Goal: Task Accomplishment & Management: Use online tool/utility

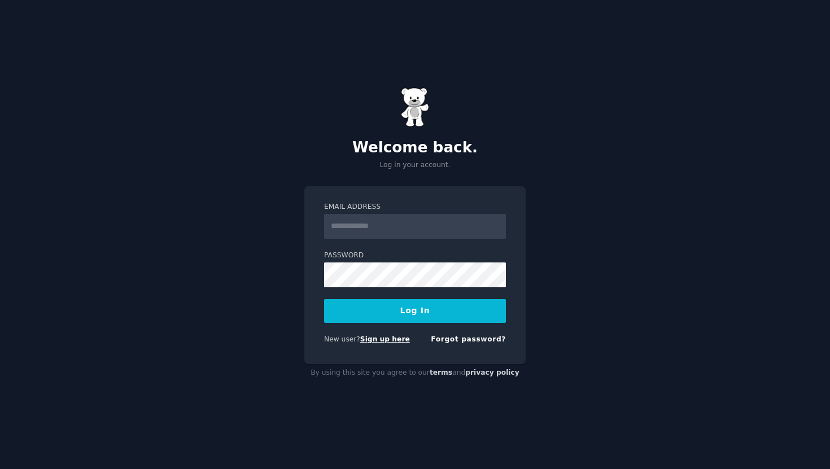
click at [378, 339] on link "Sign up here" at bounding box center [385, 339] width 50 height 8
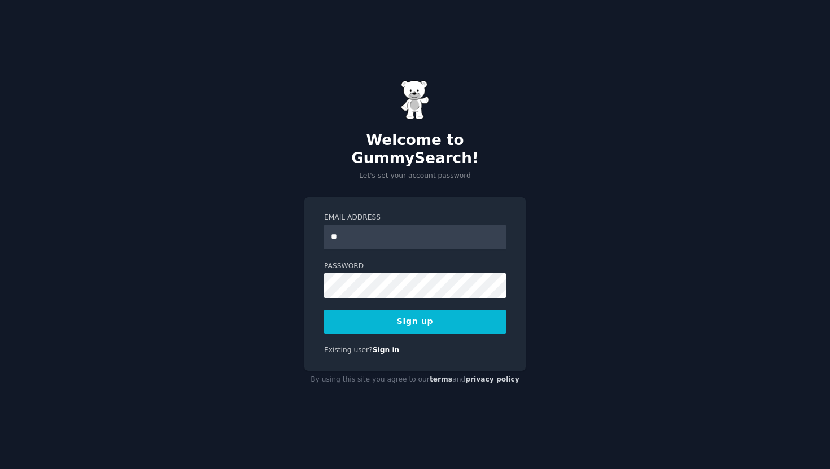
type input "**********"
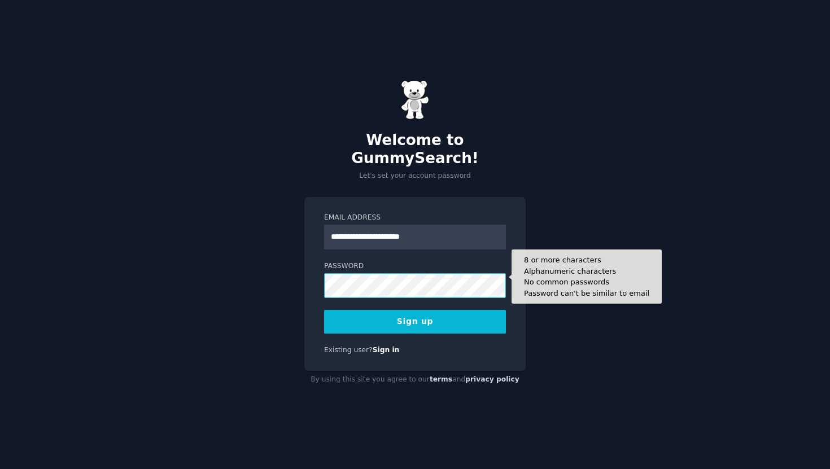
click at [331, 261] on div "Password 8 or more characters Alphanumeric characters No common passwords Passw…" at bounding box center [415, 279] width 182 height 37
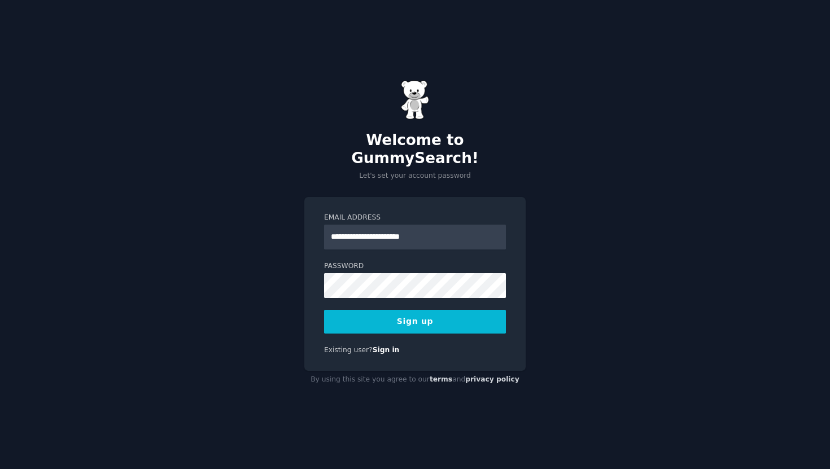
click at [414, 310] on button "Sign up" at bounding box center [415, 322] width 182 height 24
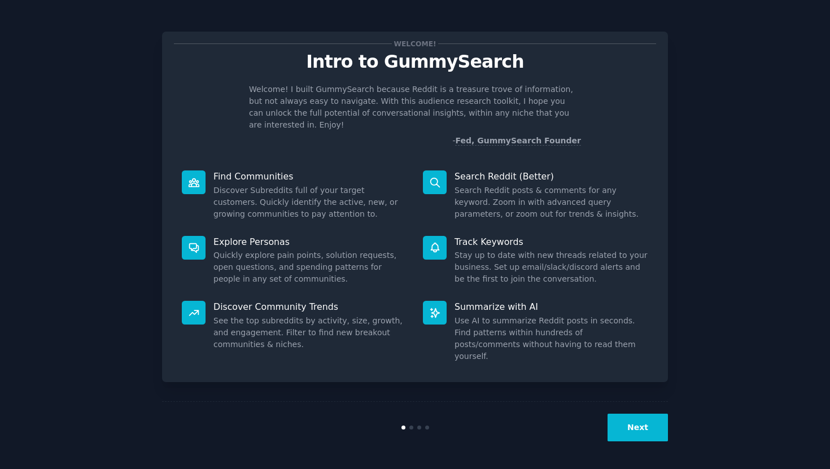
click at [641, 429] on button "Next" at bounding box center [637, 428] width 60 height 28
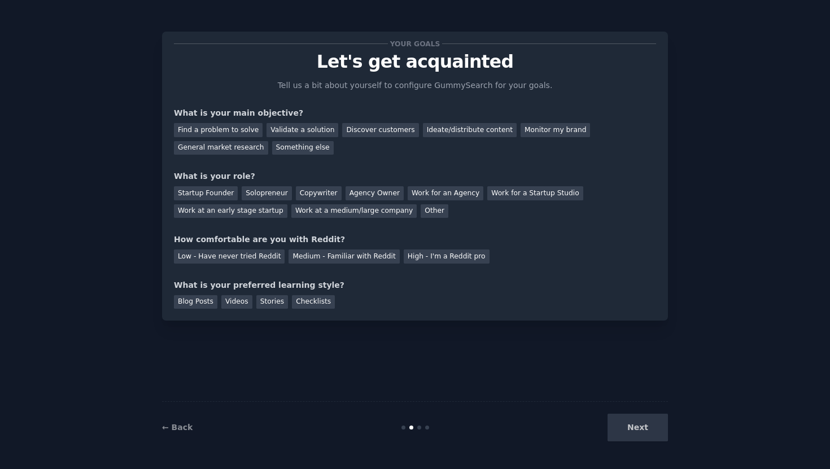
click at [640, 429] on div "Next" at bounding box center [583, 428] width 169 height 28
click at [640, 424] on div "Next" at bounding box center [583, 428] width 169 height 28
click at [643, 433] on div "Next" at bounding box center [583, 428] width 169 height 28
click at [644, 425] on div "Next" at bounding box center [583, 428] width 169 height 28
click at [647, 428] on div "Next" at bounding box center [583, 428] width 169 height 28
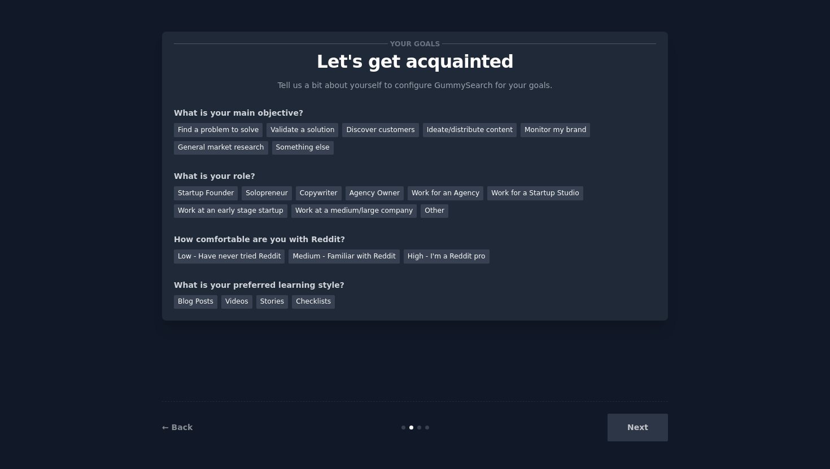
click at [646, 428] on div "Next" at bounding box center [583, 428] width 169 height 28
click at [647, 428] on div "Next" at bounding box center [583, 428] width 169 height 28
click at [227, 131] on div "Find a problem to solve" at bounding box center [218, 130] width 89 height 14
click at [440, 129] on div "Ideate/distribute content" at bounding box center [470, 130] width 94 height 14
click at [236, 130] on div "Find a problem to solve" at bounding box center [218, 130] width 89 height 14
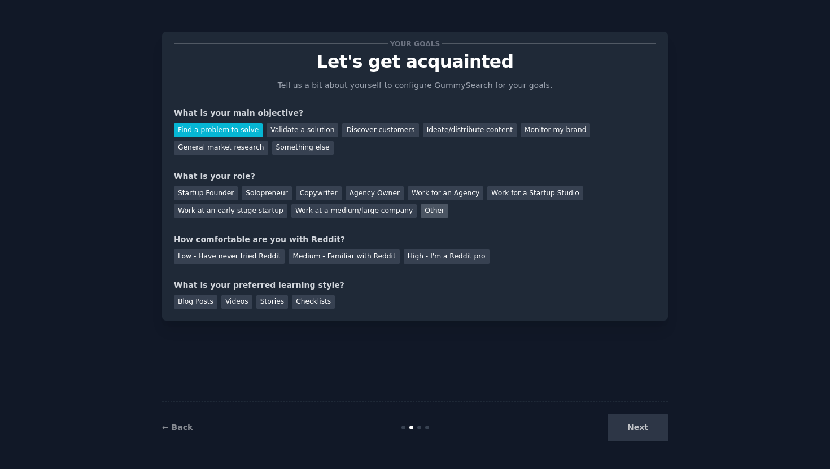
click at [420, 212] on div "Other" at bounding box center [434, 211] width 28 height 14
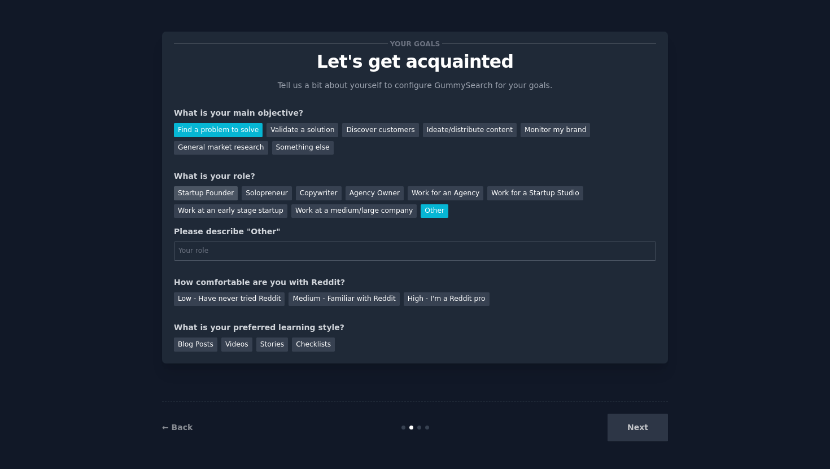
click at [214, 190] on div "Startup Founder" at bounding box center [206, 193] width 64 height 14
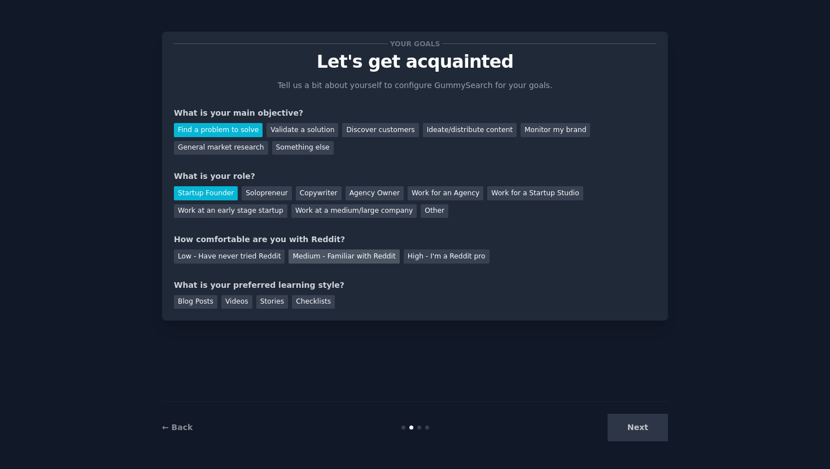
click at [344, 257] on div "Medium - Familiar with Reddit" at bounding box center [343, 256] width 111 height 14
click at [315, 302] on div "Checklists" at bounding box center [313, 302] width 43 height 14
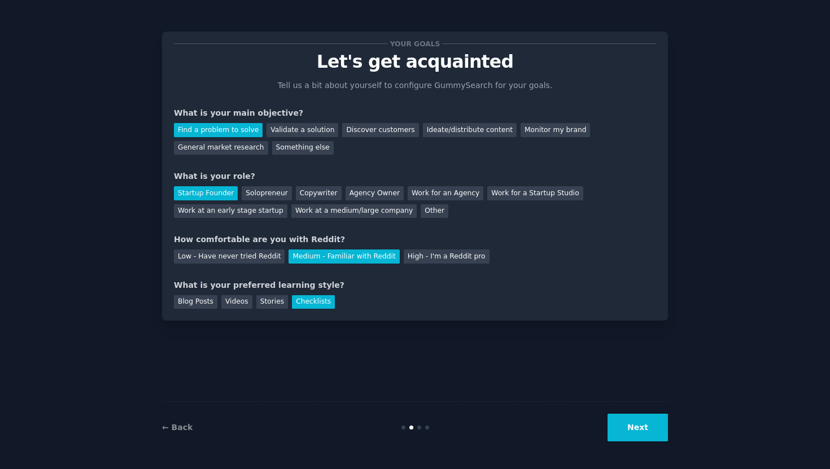
click at [631, 424] on button "Next" at bounding box center [637, 428] width 60 height 28
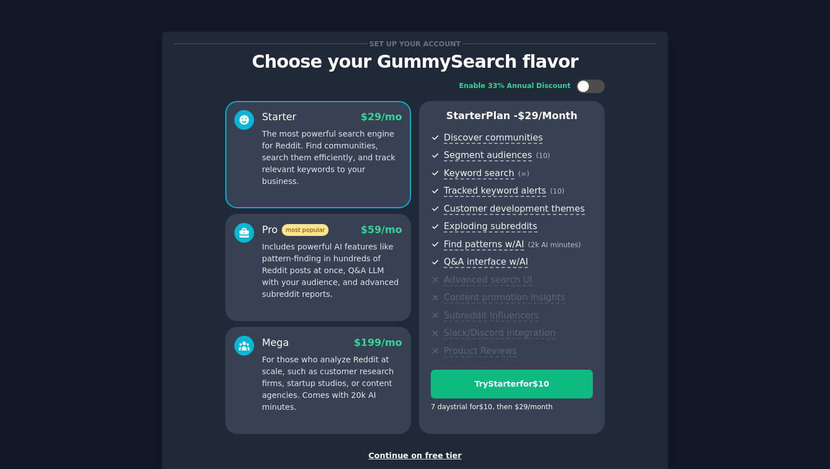
click at [411, 456] on div "Continue on free tier" at bounding box center [415, 456] width 482 height 12
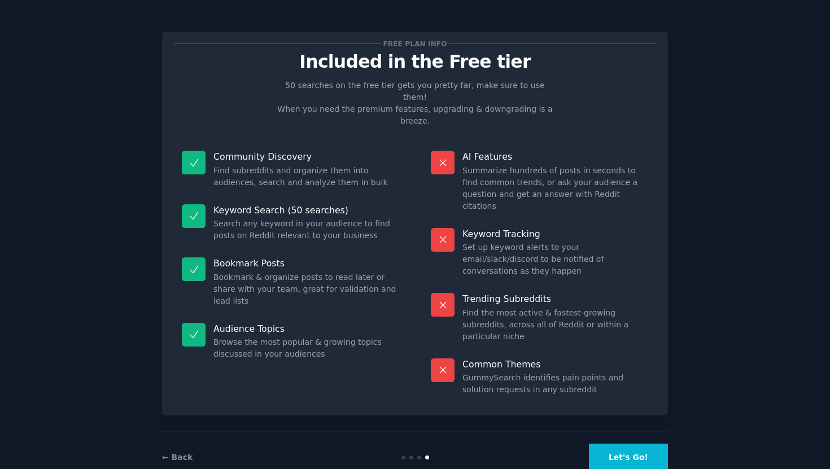
click at [613, 444] on button "Let's Go!" at bounding box center [628, 458] width 79 height 28
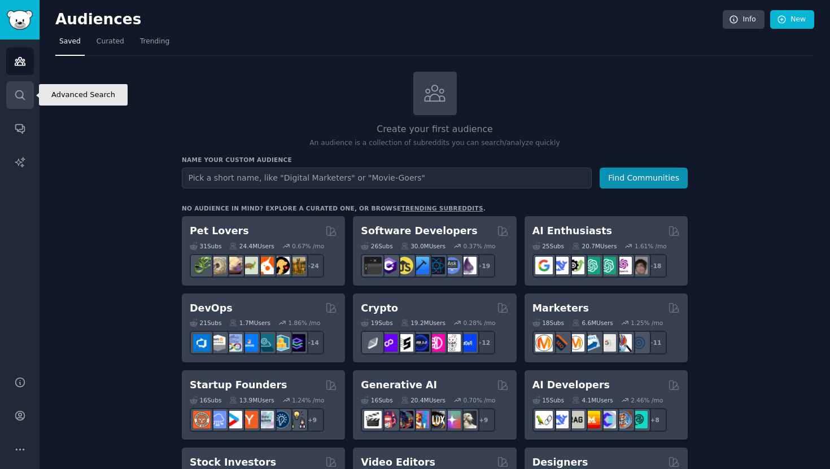
click at [25, 103] on link "Search" at bounding box center [20, 95] width 28 height 28
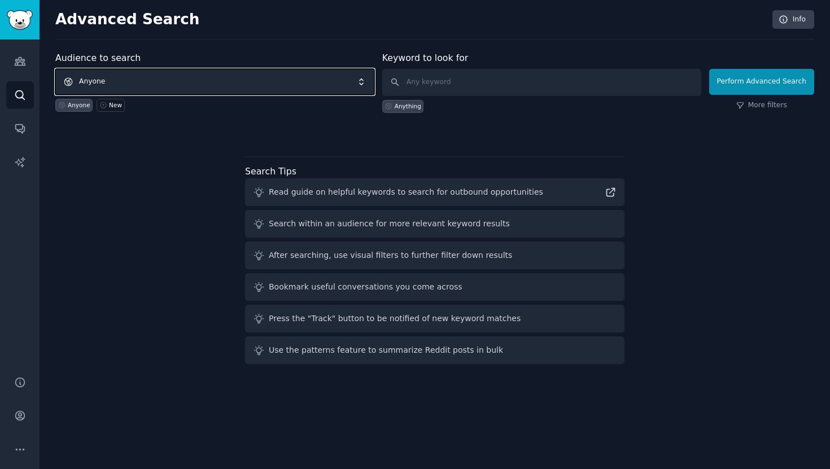
click at [150, 78] on span "Anyone" at bounding box center [214, 82] width 319 height 26
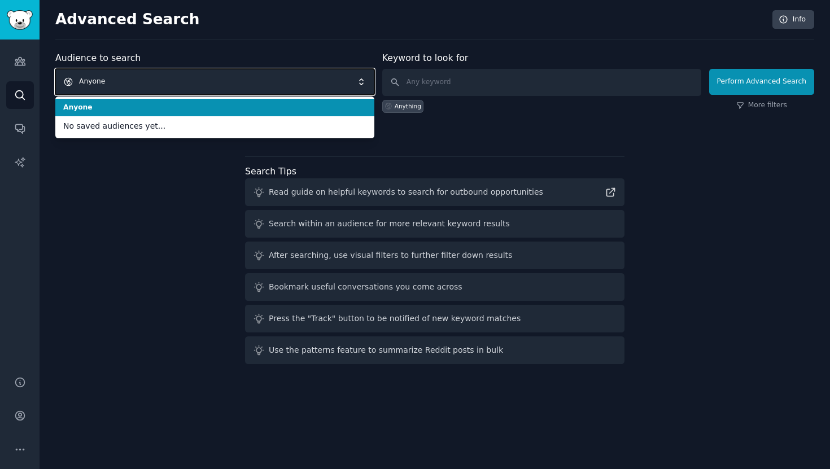
click at [151, 80] on span "Anyone" at bounding box center [214, 82] width 319 height 26
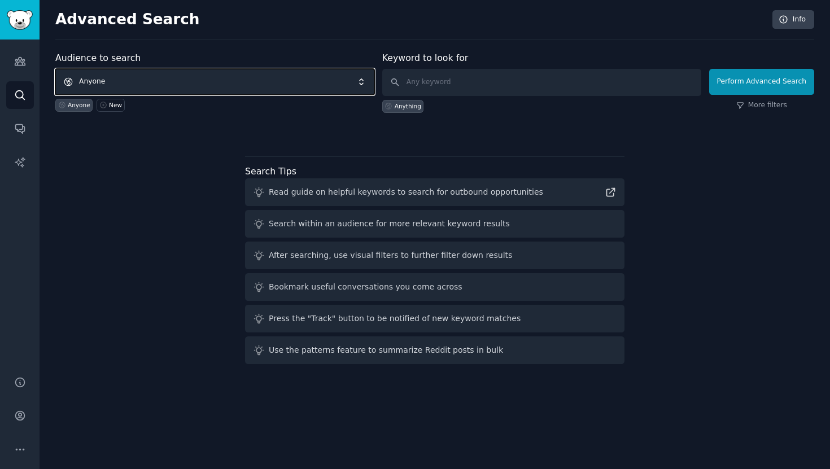
click at [69, 81] on span "Anyone" at bounding box center [214, 82] width 319 height 26
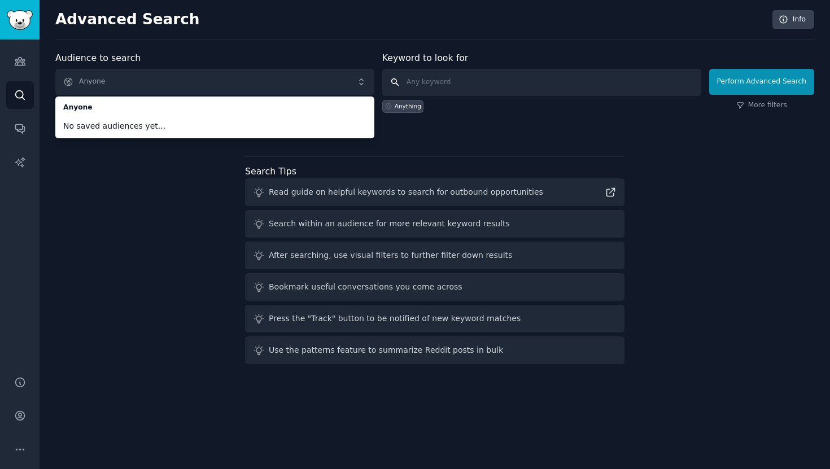
click at [425, 93] on input "text" at bounding box center [541, 82] width 319 height 27
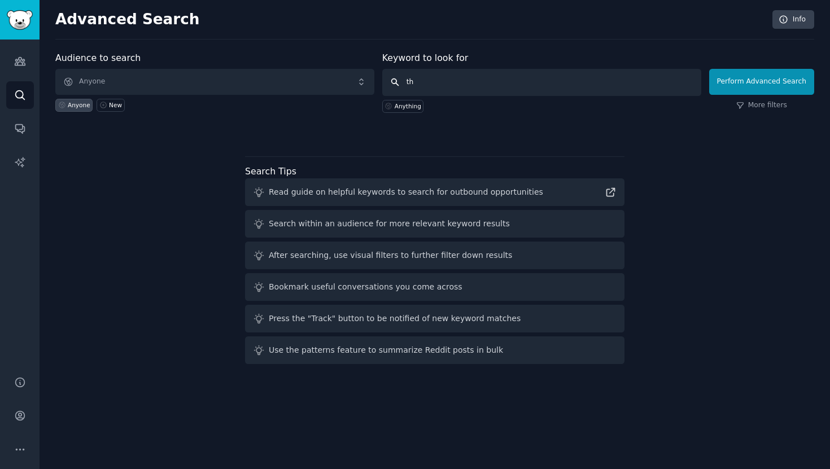
type input "t"
type input "kids"
click at [25, 64] on icon "Sidebar" at bounding box center [20, 62] width 10 height 8
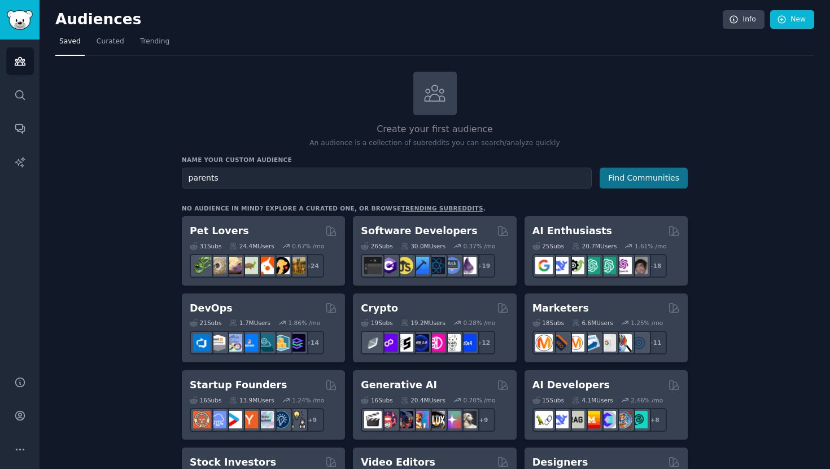
type input "parents"
click at [611, 176] on button "Find Communities" at bounding box center [643, 178] width 88 height 21
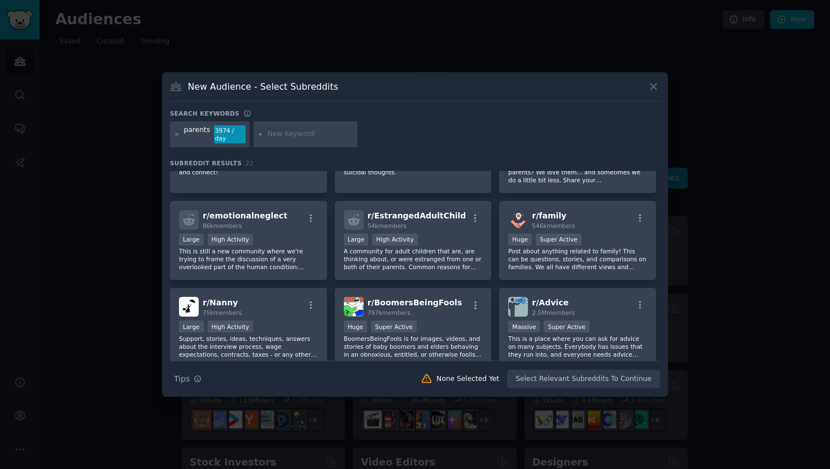
scroll to position [321, 0]
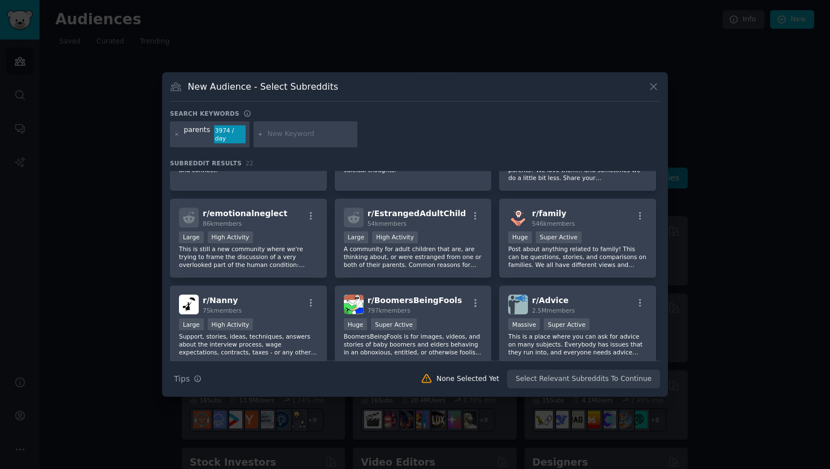
click at [278, 143] on div at bounding box center [305, 134] width 104 height 26
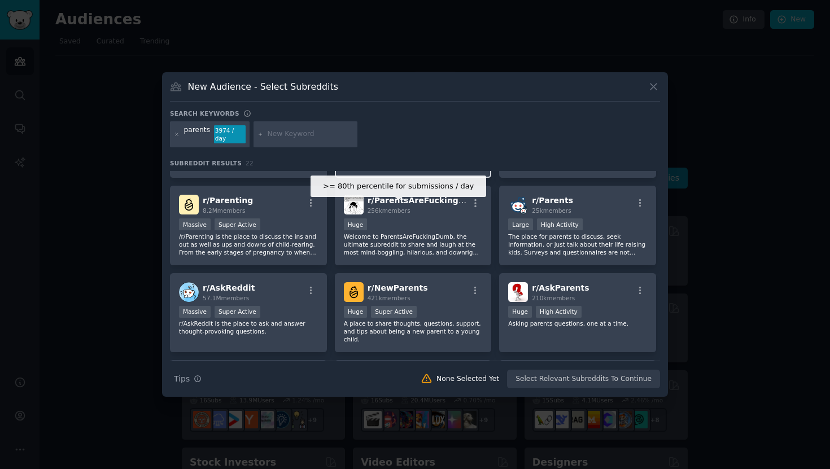
scroll to position [0, 0]
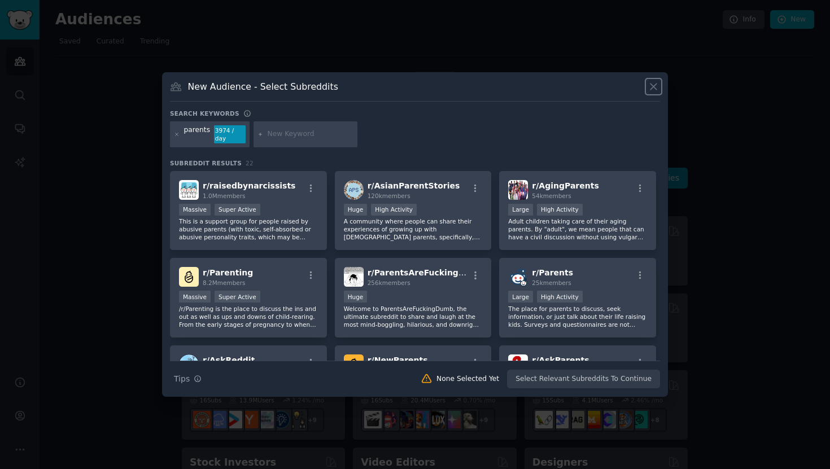
click at [647, 89] on icon at bounding box center [653, 87] width 12 height 12
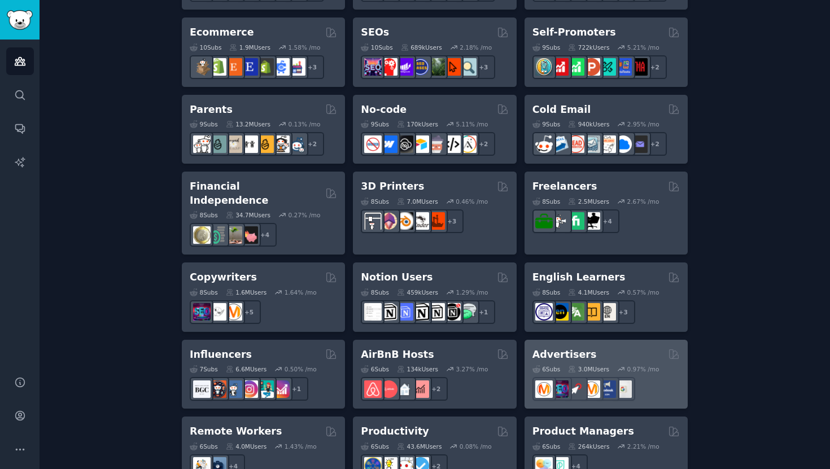
scroll to position [663, 0]
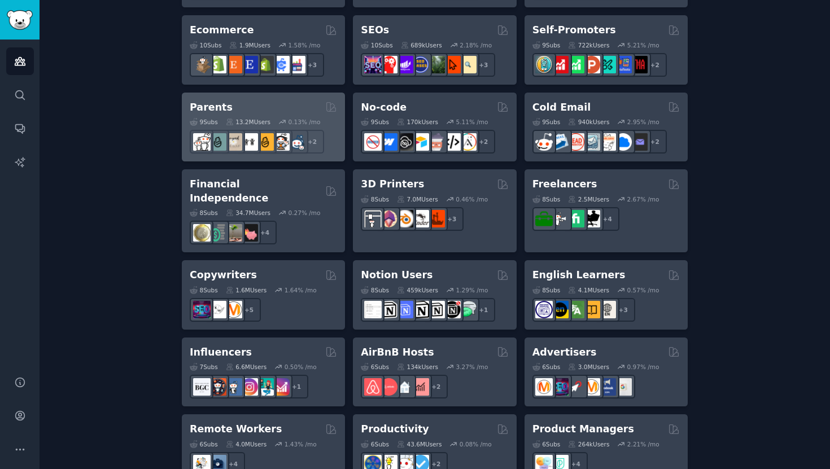
click at [283, 119] on icon at bounding box center [282, 122] width 8 height 8
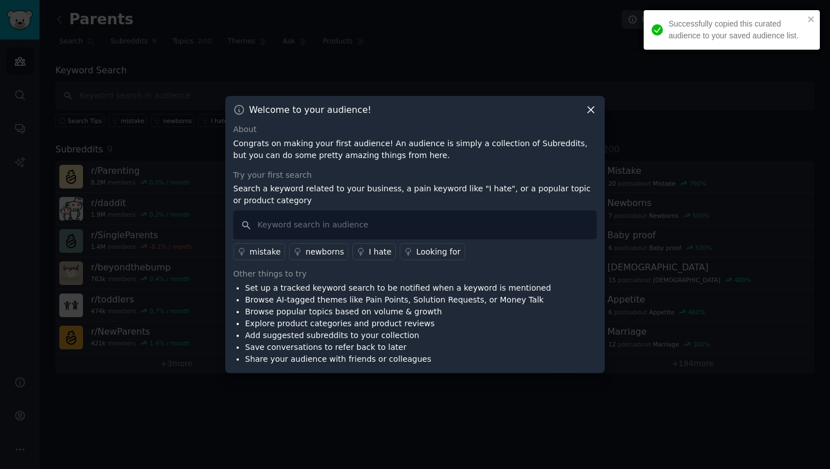
click at [590, 116] on div "Welcome to your audience! About Congrats on making your first audience! An audi…" at bounding box center [414, 234] width 379 height 277
click at [592, 112] on icon at bounding box center [590, 110] width 6 height 6
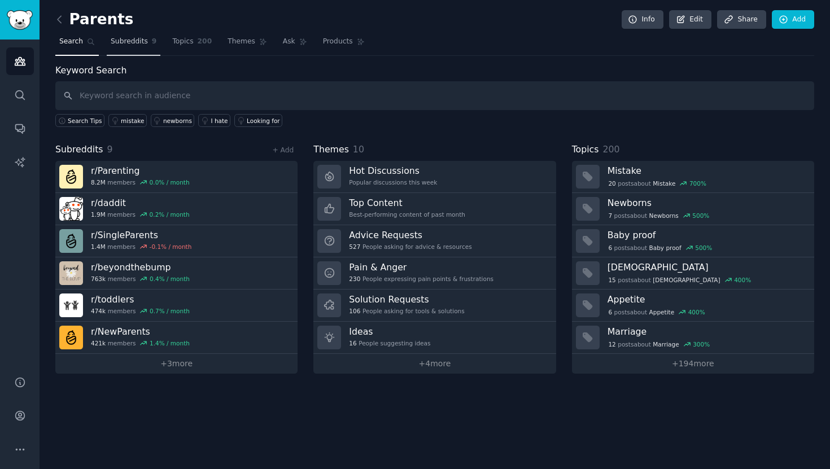
click at [134, 40] on span "Subreddits" at bounding box center [129, 42] width 37 height 10
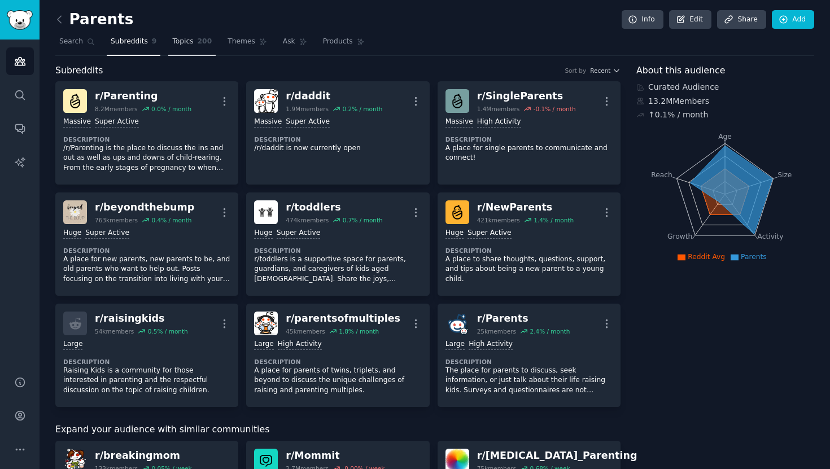
click at [178, 42] on span "Topics" at bounding box center [182, 42] width 21 height 10
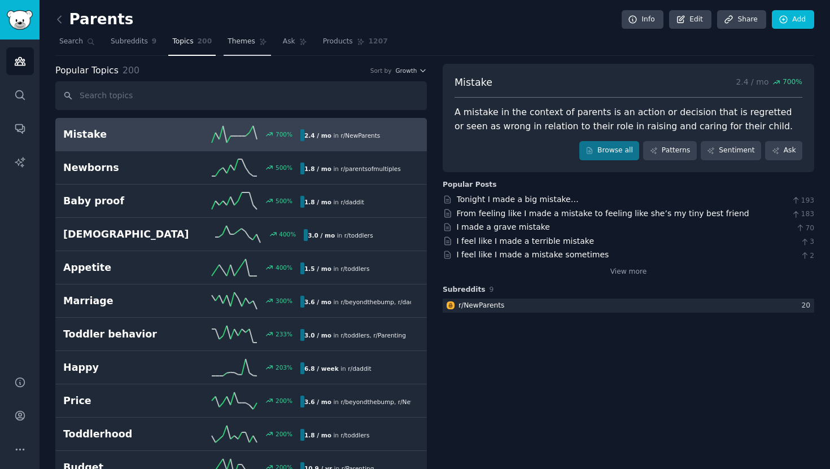
click at [243, 47] on link "Themes" at bounding box center [246, 44] width 47 height 23
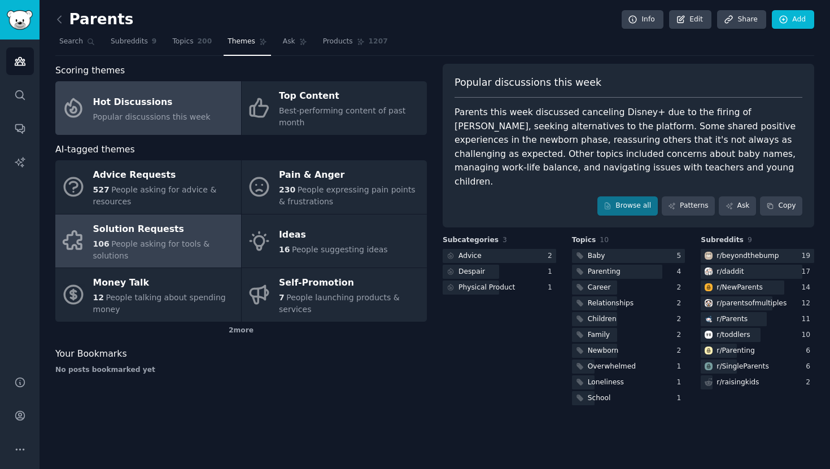
click at [176, 240] on span "People asking for tools & solutions" at bounding box center [151, 249] width 117 height 21
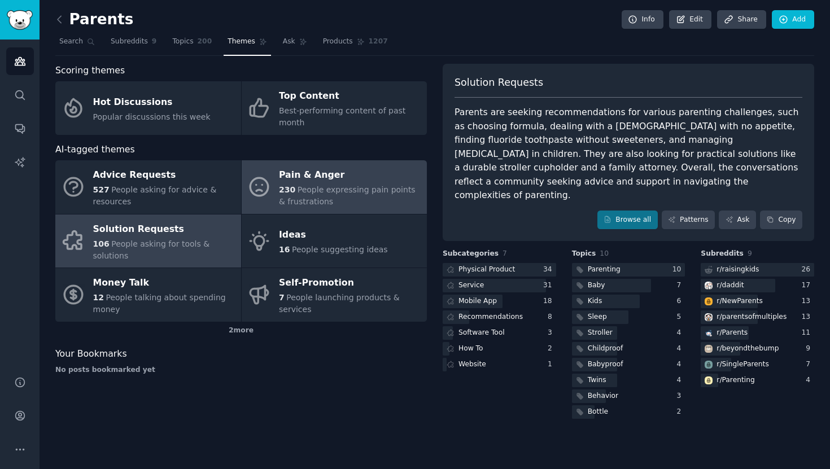
click at [355, 199] on div "230 People expressing pain points & frustrations" at bounding box center [350, 196] width 142 height 24
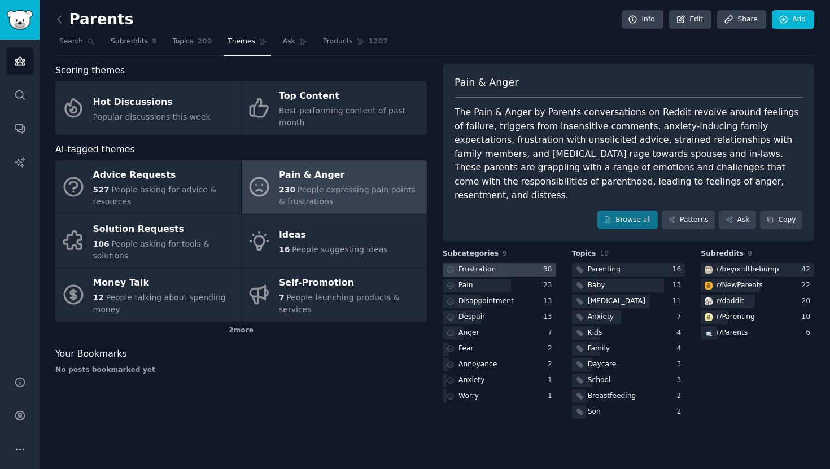
click at [485, 265] on div "Frustration" at bounding box center [476, 270] width 37 height 10
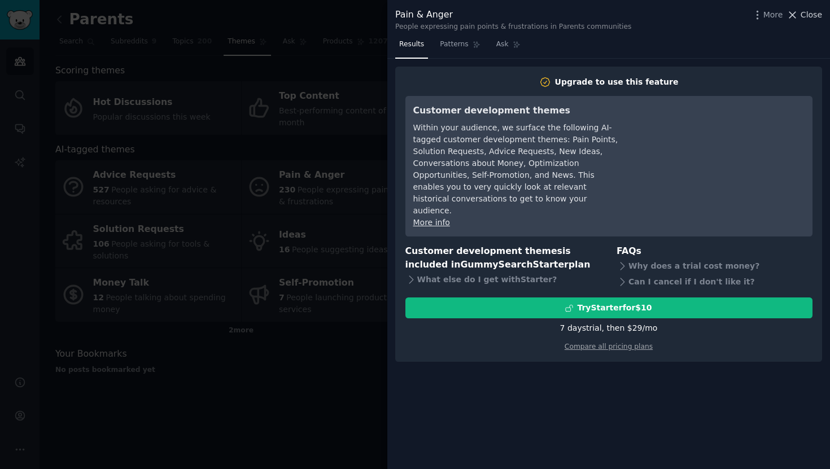
click at [808, 14] on span "Close" at bounding box center [810, 15] width 21 height 12
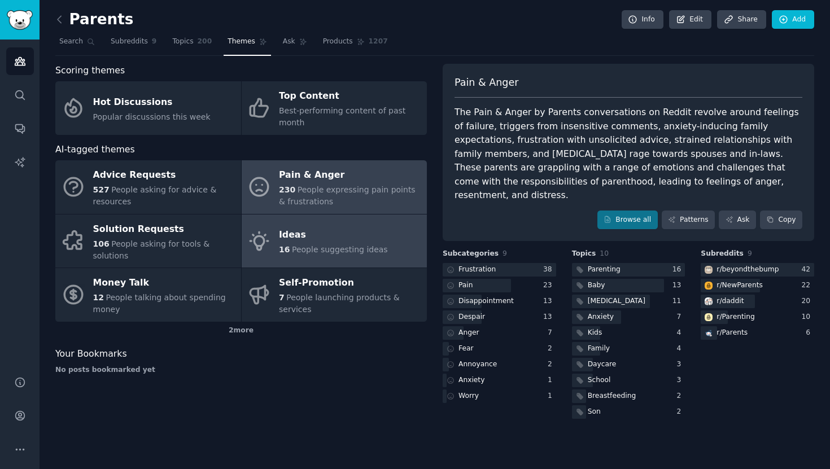
click at [359, 256] on link "Ideas 16 People suggesting ideas" at bounding box center [335, 241] width 186 height 54
